Goal: Task Accomplishment & Management: Manage account settings

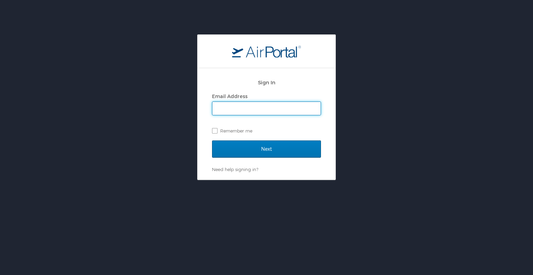
type input "[EMAIL_ADDRESS][PERSON_NAME][DOMAIN_NAME]"
click at [214, 129] on label "Remember me" at bounding box center [266, 131] width 109 height 10
click at [214, 129] on input "Remember me" at bounding box center [214, 130] width 4 height 4
checkbox input "true"
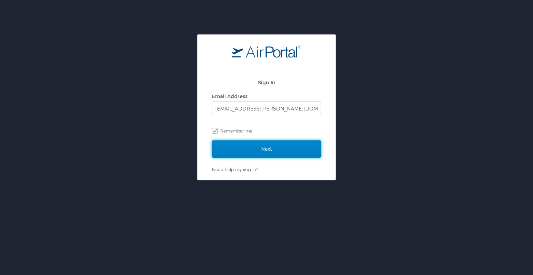
click at [267, 152] on input "Next" at bounding box center [266, 149] width 109 height 17
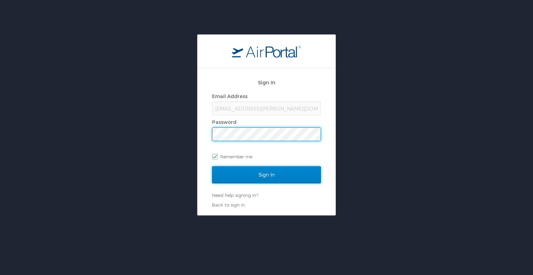
click at [271, 174] on input "Sign In" at bounding box center [266, 174] width 109 height 17
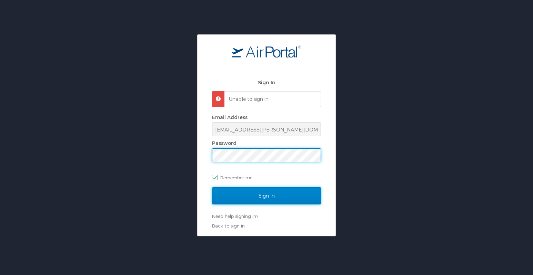
click at [236, 198] on input "Sign In" at bounding box center [266, 195] width 109 height 17
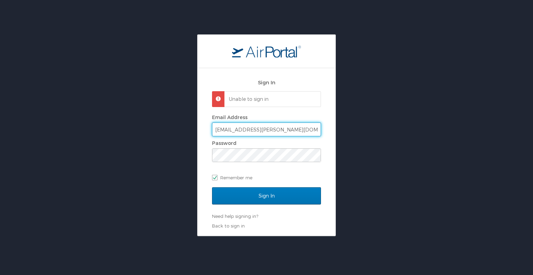
click at [290, 127] on input "[EMAIL_ADDRESS][PERSON_NAME][DOMAIN_NAME]" at bounding box center [266, 129] width 108 height 13
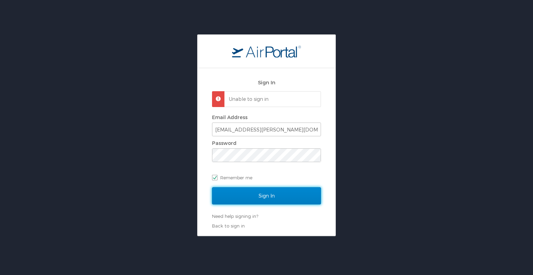
click at [276, 197] on input "Sign In" at bounding box center [266, 195] width 109 height 17
